Goal: Task Accomplishment & Management: Use online tool/utility

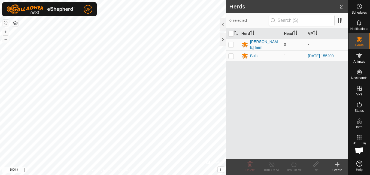
scroll to position [310, 0]
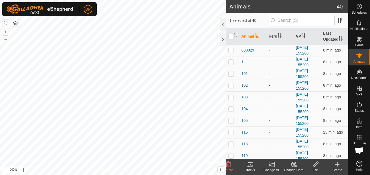
click at [250, 163] on icon at bounding box center [250, 164] width 7 height 7
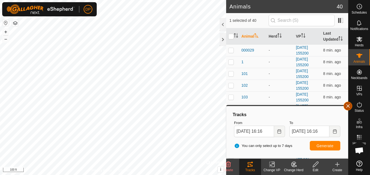
click at [348, 106] on button "button" at bounding box center [348, 106] width 9 height 9
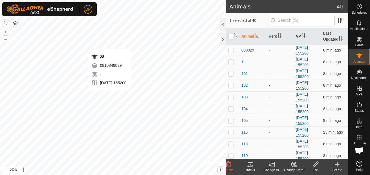
checkbox input "false"
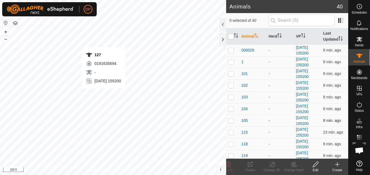
checkbox input "true"
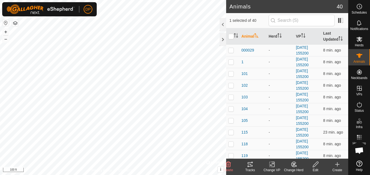
click at [252, 164] on icon at bounding box center [250, 164] width 7 height 7
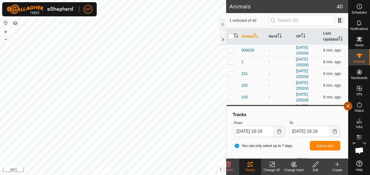
click at [347, 104] on button "button" at bounding box center [348, 106] width 9 height 9
